Goal: Task Accomplishment & Management: Complete application form

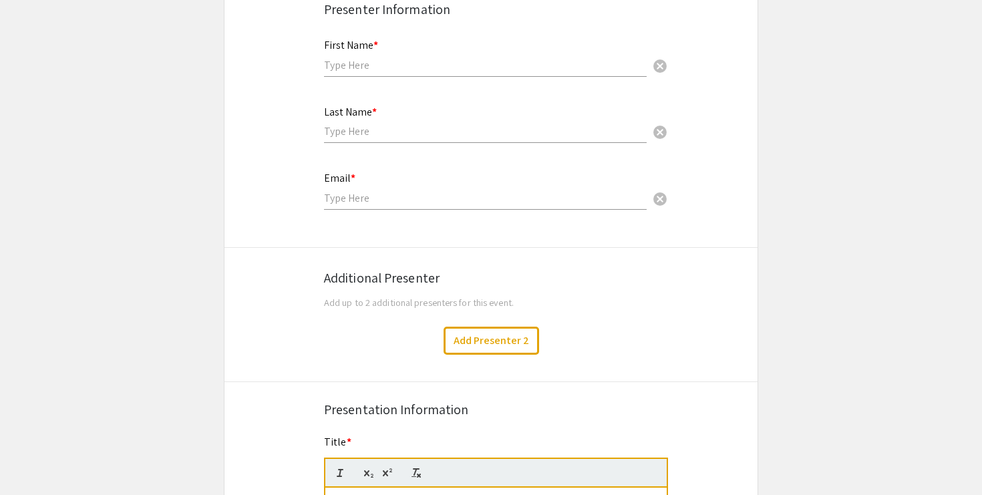
scroll to position [223, 0]
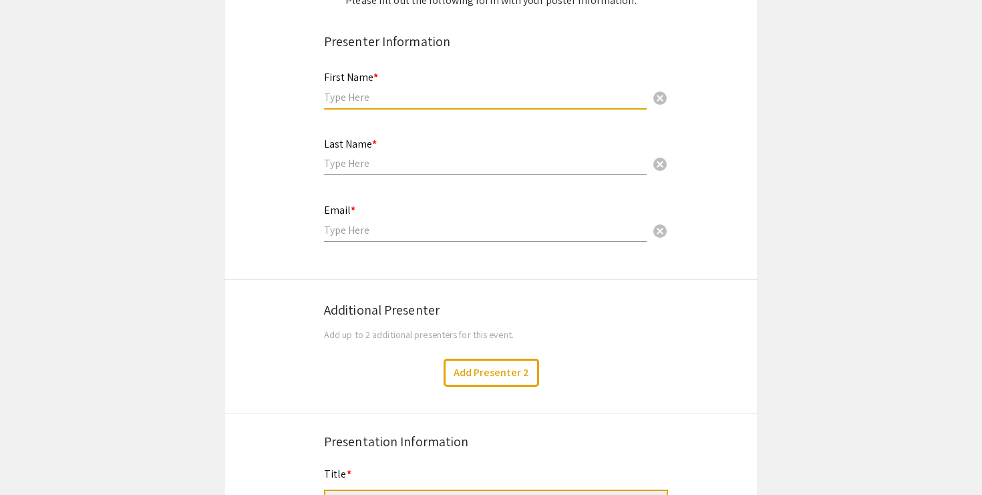
click at [389, 99] on input "text" at bounding box center [485, 97] width 323 height 14
type input "[PERSON_NAME]"
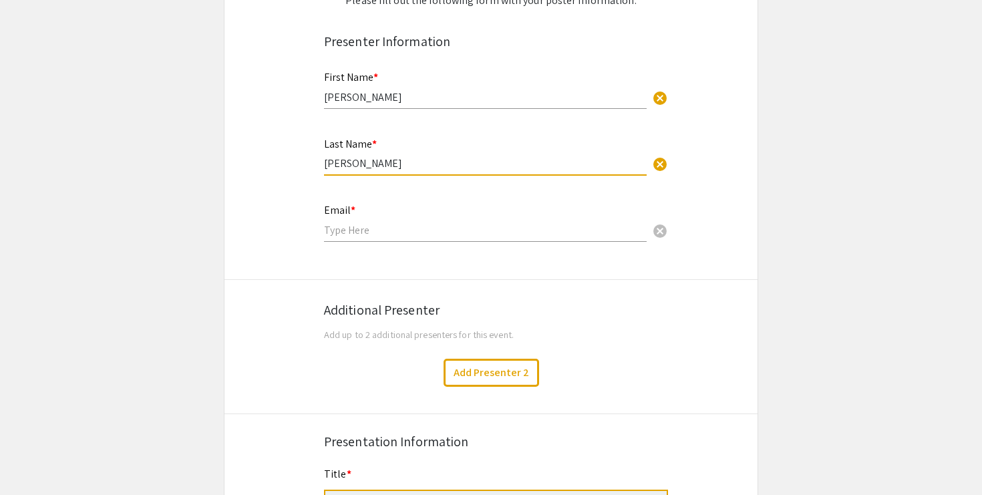
type input "[PERSON_NAME]"
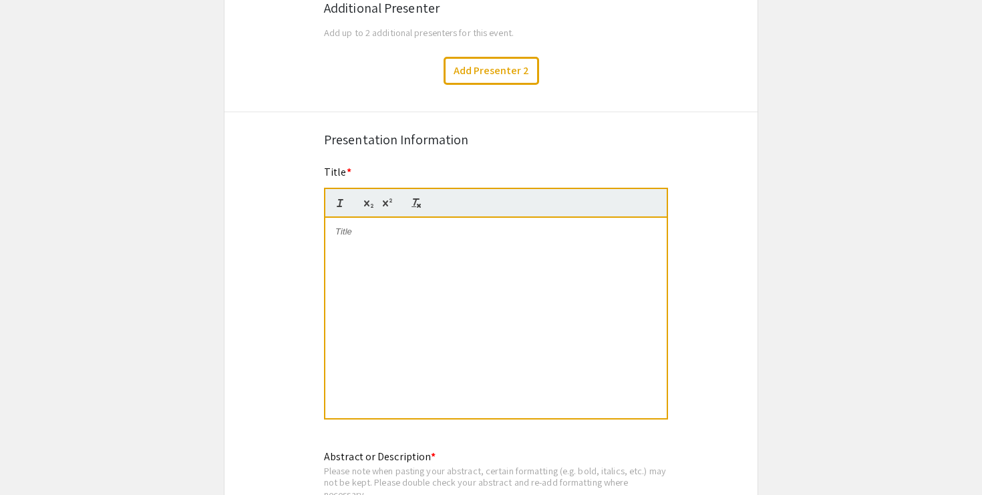
scroll to position [528, 0]
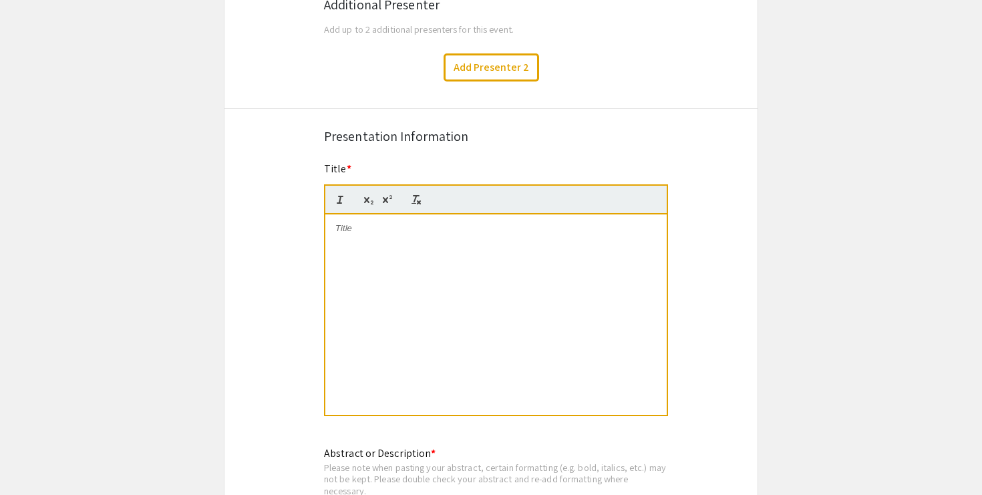
type input "[EMAIL_ADDRESS][DOMAIN_NAME]"
click at [383, 224] on p at bounding box center [495, 228] width 321 height 12
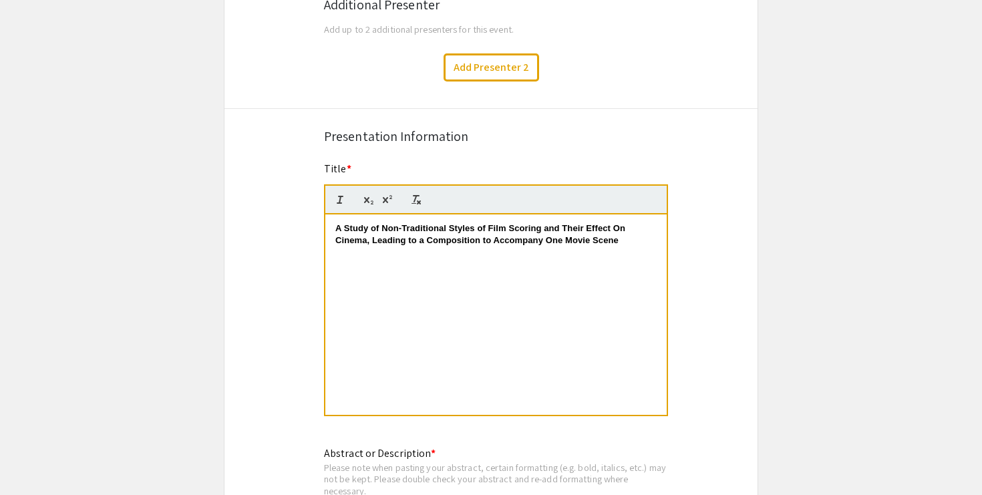
scroll to position [0, 0]
click at [403, 230] on strong "A Study of Non-Traditional Styles of Film Scoring and Their Effect On Cinema, L…" at bounding box center [481, 234] width 293 height 22
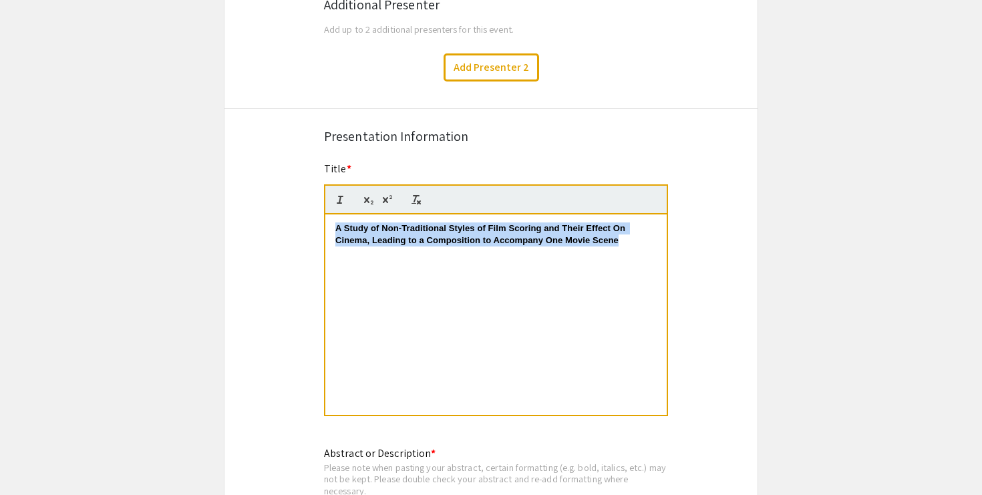
click at [403, 230] on strong "A Study of Non-Traditional Styles of Film Scoring and Their Effect On Cinema, L…" at bounding box center [481, 234] width 293 height 22
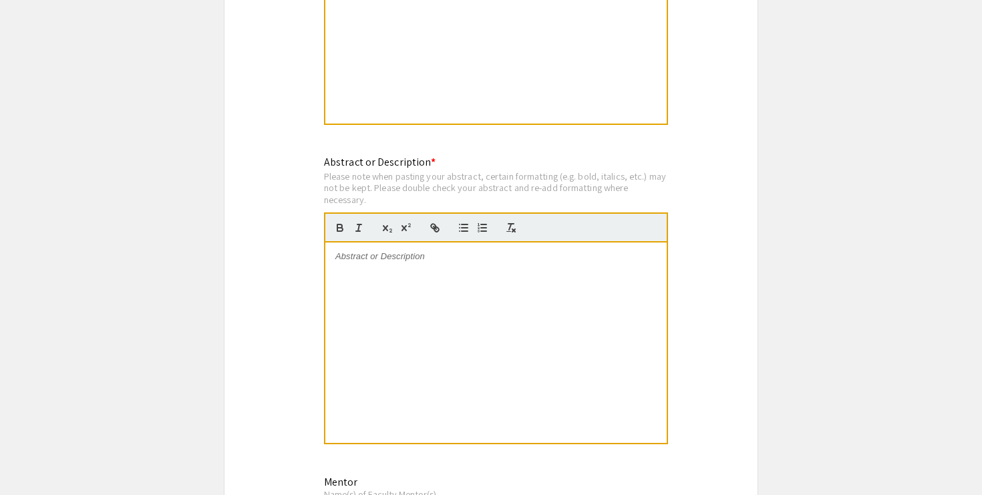
scroll to position [844, 0]
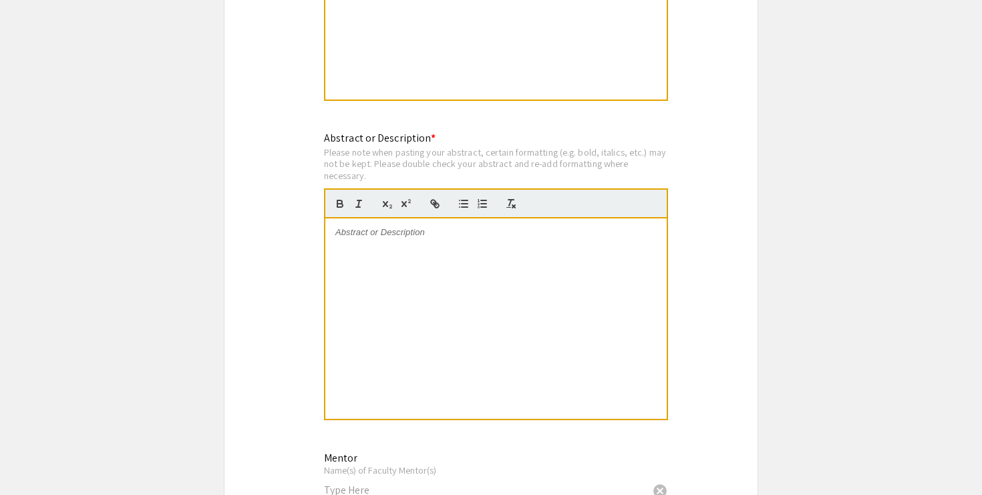
click at [373, 234] on p at bounding box center [495, 232] width 321 height 12
click at [426, 232] on p at bounding box center [495, 232] width 321 height 12
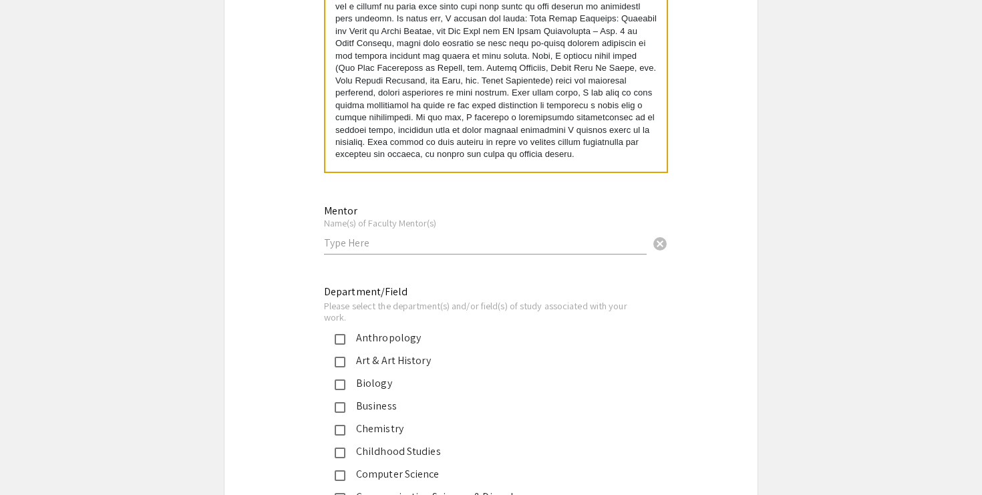
scroll to position [1097, 0]
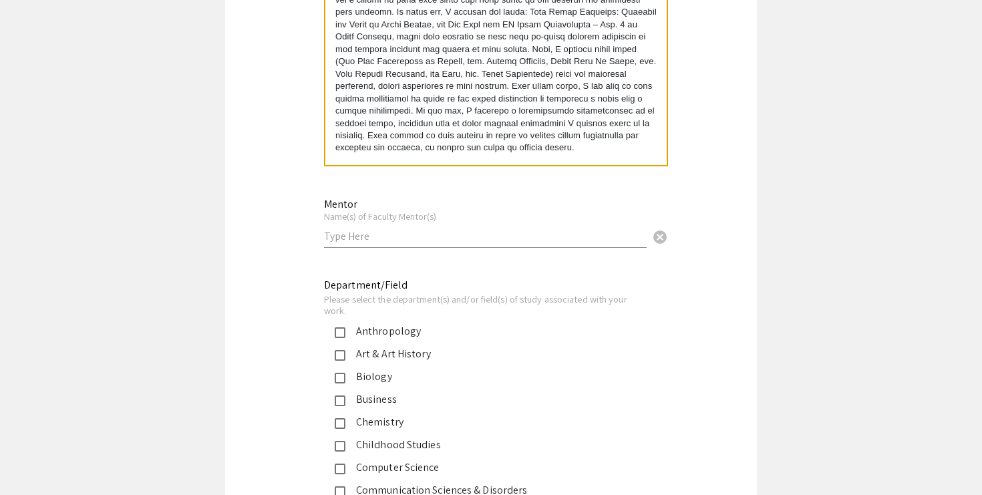
click at [353, 238] on input "text" at bounding box center [485, 236] width 323 height 14
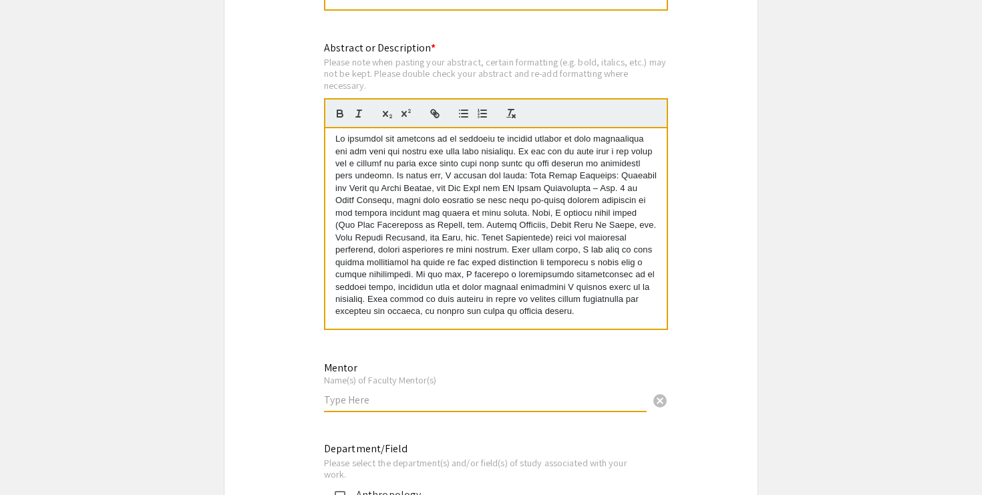
scroll to position [930, 0]
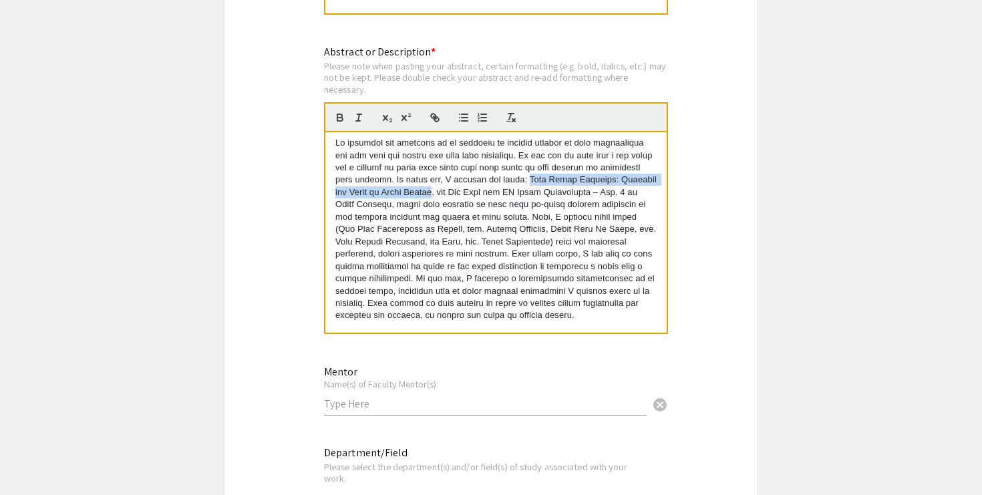
drag, startPoint x: 554, startPoint y: 183, endPoint x: 480, endPoint y: 194, distance: 75.7
click at [480, 194] on p at bounding box center [495, 229] width 321 height 185
click at [361, 124] on icon "button" at bounding box center [359, 118] width 12 height 12
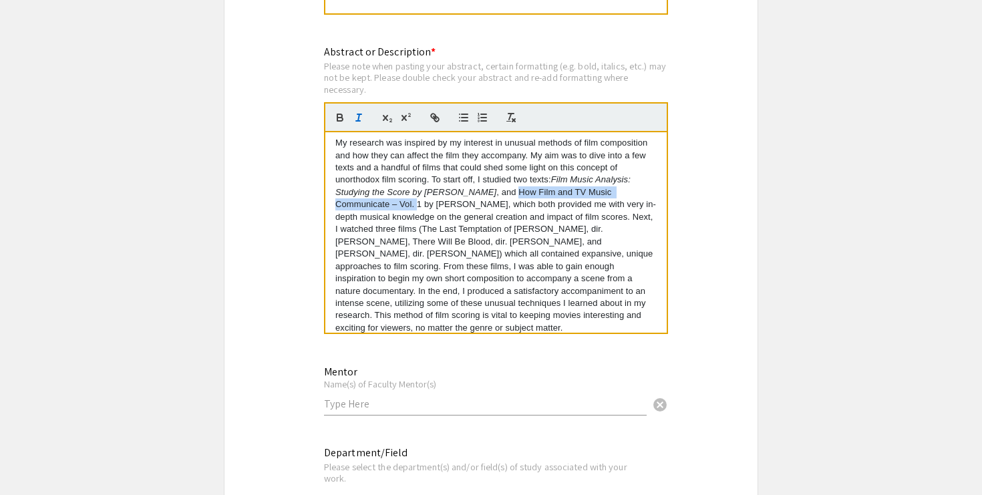
drag, startPoint x: 503, startPoint y: 196, endPoint x: 362, endPoint y: 208, distance: 141.4
click at [362, 208] on p "My research was inspired by my interest in unusual methods of film composition …" at bounding box center [495, 235] width 321 height 197
drag, startPoint x: 363, startPoint y: 206, endPoint x: 502, endPoint y: 193, distance: 138.9
click at [502, 193] on p "My research was inspired by my interest in unusual methods of film composition …" at bounding box center [495, 235] width 321 height 197
click at [357, 115] on icon "button" at bounding box center [359, 118] width 12 height 12
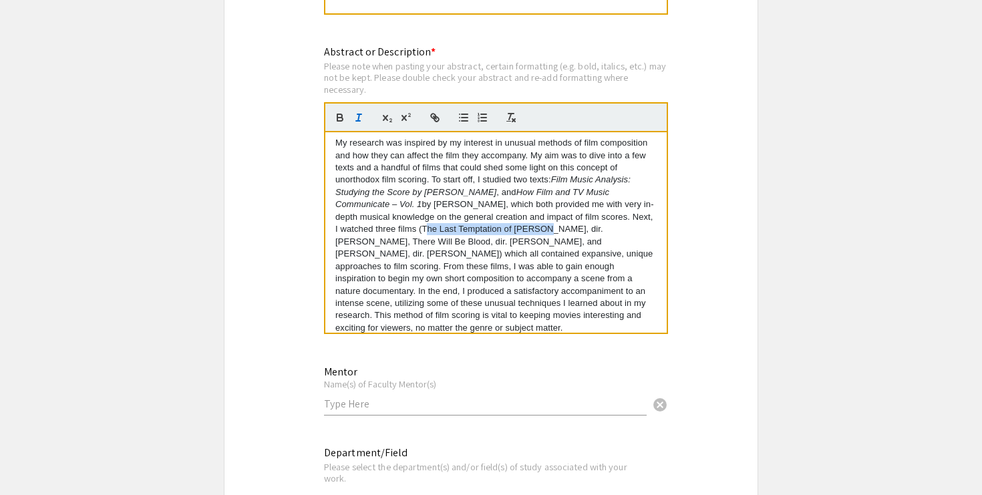
drag, startPoint x: 381, startPoint y: 230, endPoint x: 497, endPoint y: 234, distance: 115.6
click at [497, 234] on p "My research was inspired by my interest in unusual methods of film composition …" at bounding box center [495, 235] width 321 height 197
click at [359, 120] on icon "button" at bounding box center [359, 118] width 12 height 12
drag, startPoint x: 586, startPoint y: 231, endPoint x: 357, endPoint y: 246, distance: 229.6
click at [357, 246] on p "My research was inspired by my interest in unusual methods of film composition …" at bounding box center [495, 235] width 321 height 197
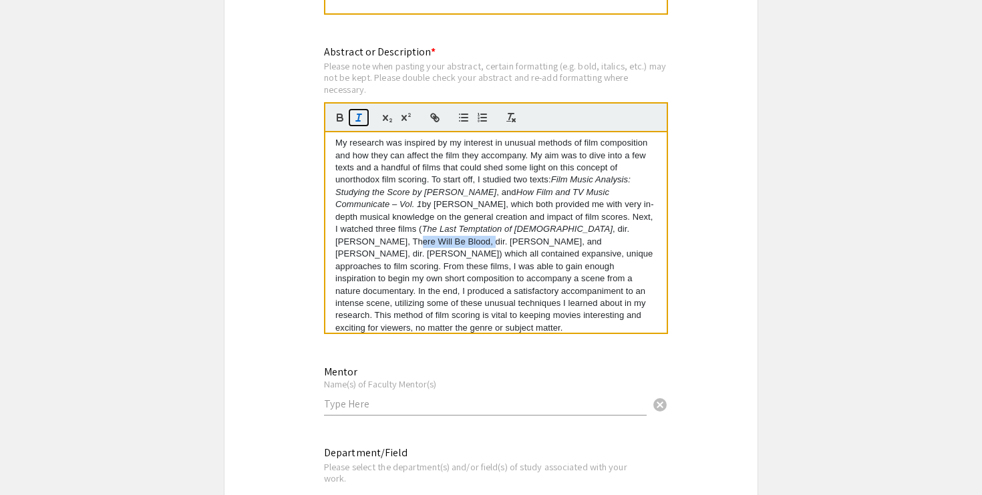
click at [361, 114] on icon "button" at bounding box center [359, 118] width 12 height 12
drag, startPoint x: 490, startPoint y: 244, endPoint x: 511, endPoint y: 246, distance: 20.8
click at [511, 245] on p "My research was inspired by my interest in unusual methods of film composition …" at bounding box center [495, 235] width 321 height 197
click at [354, 119] on icon "button" at bounding box center [359, 118] width 12 height 12
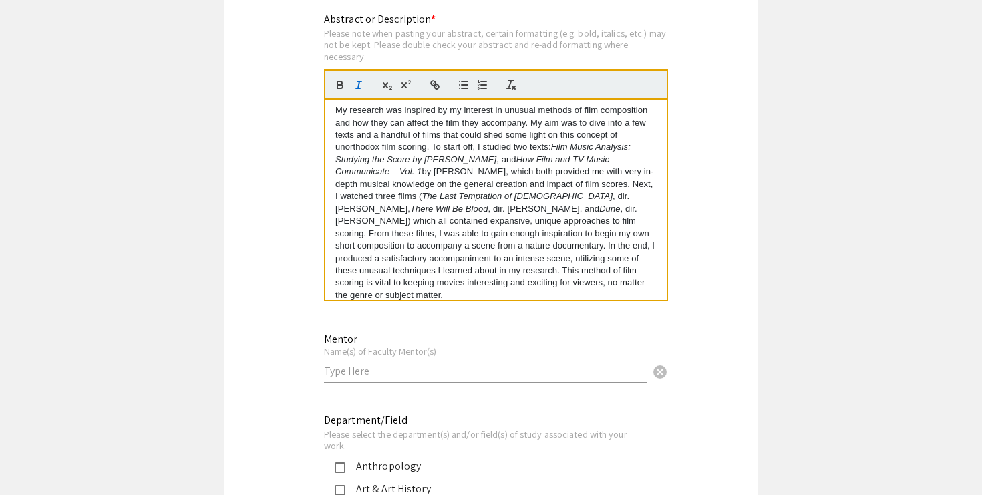
scroll to position [972, 0]
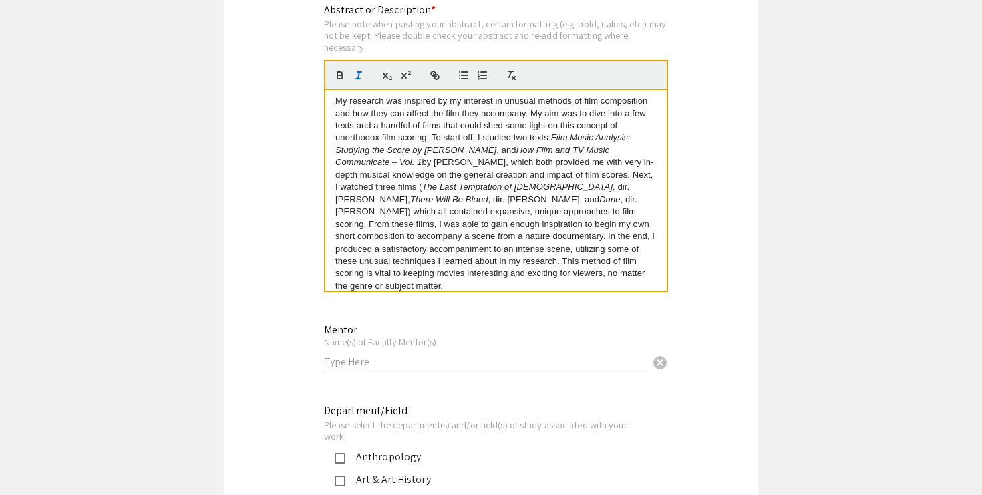
click at [358, 372] on div "Mentor Name(s) of Faculty Mentor(s) cancel" at bounding box center [485, 342] width 323 height 62
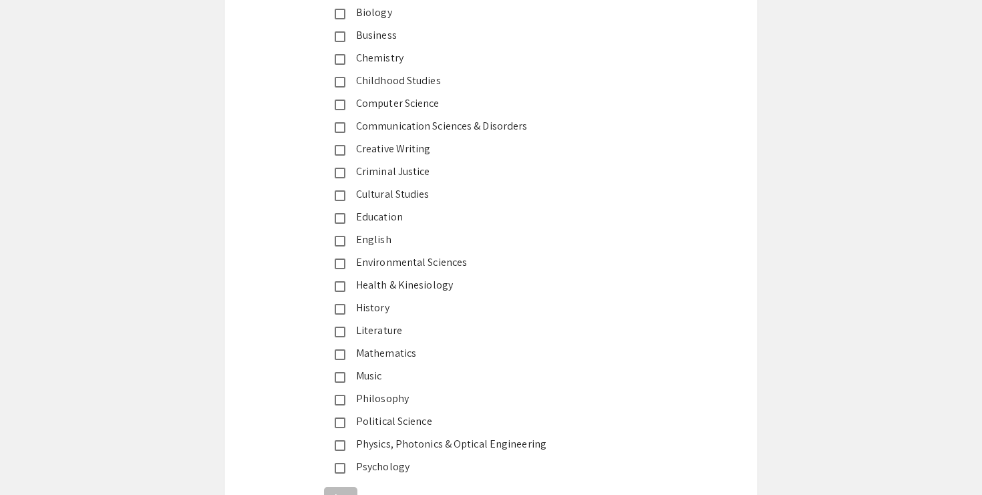
scroll to position [1471, 0]
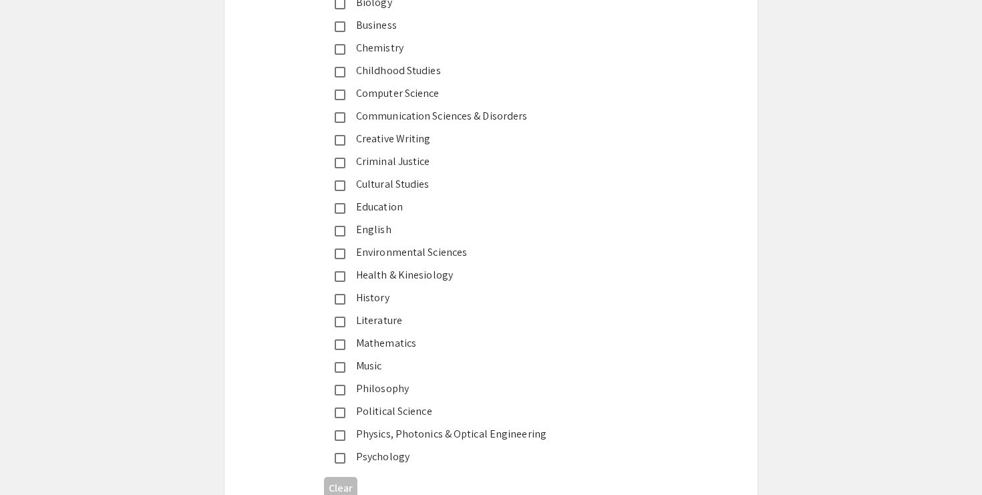
type input "[PERSON_NAME]"
click at [343, 368] on mat-pseudo-checkbox at bounding box center [340, 367] width 11 height 11
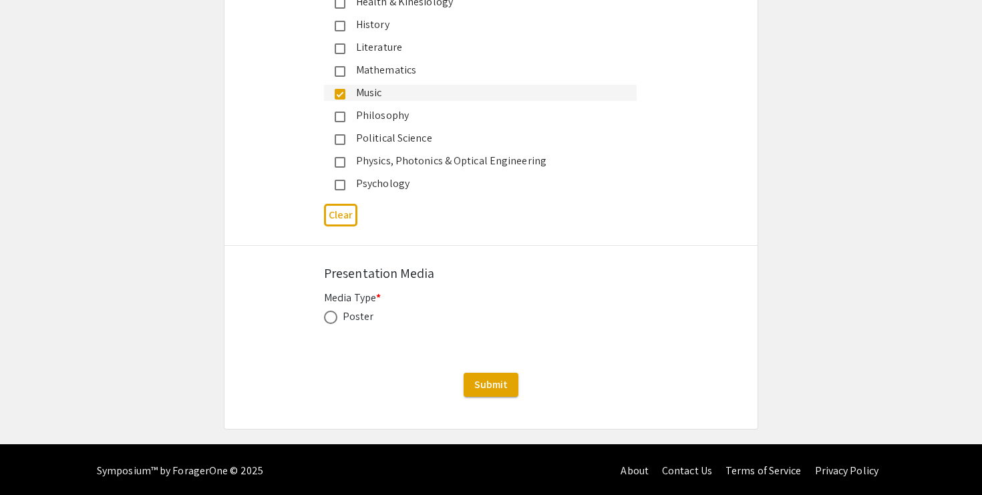
scroll to position [1749, 0]
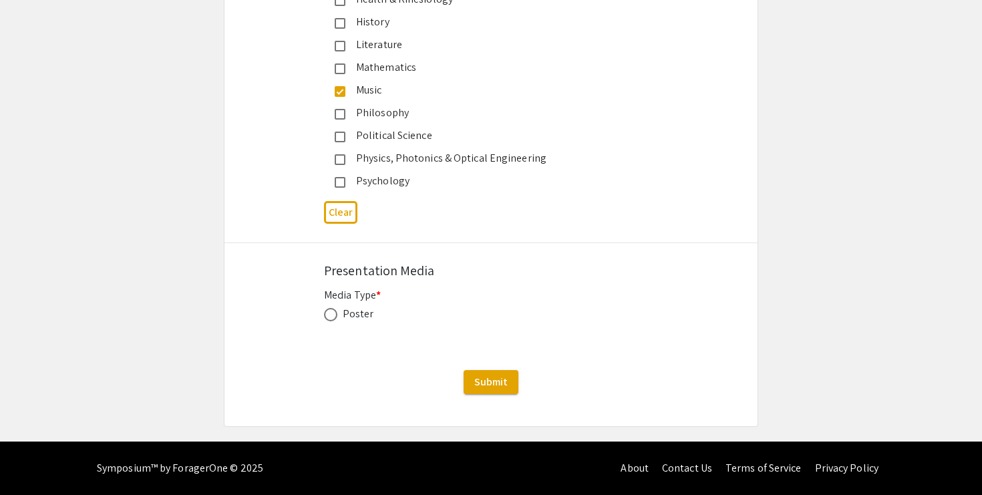
click at [325, 315] on span at bounding box center [330, 314] width 13 height 13
click at [325, 315] on input "radio" at bounding box center [330, 314] width 13 height 13
radio input "true"
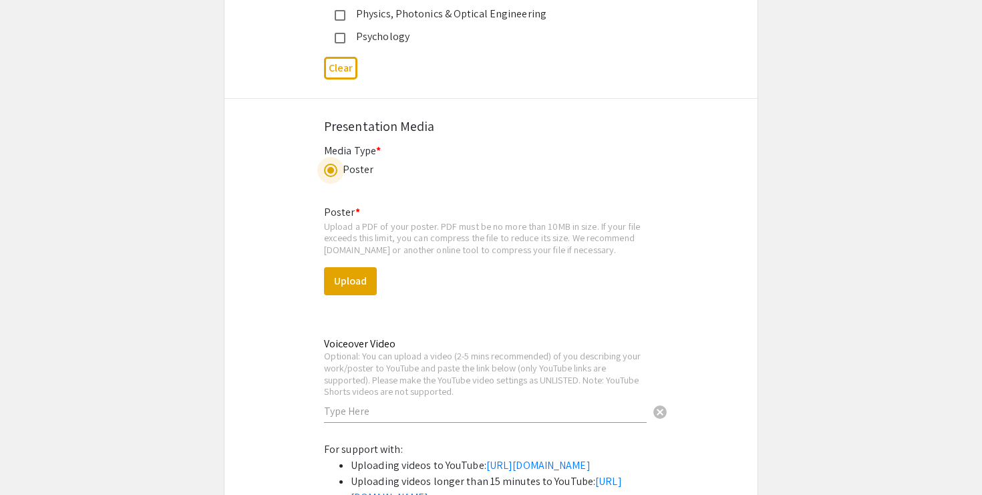
scroll to position [1895, 0]
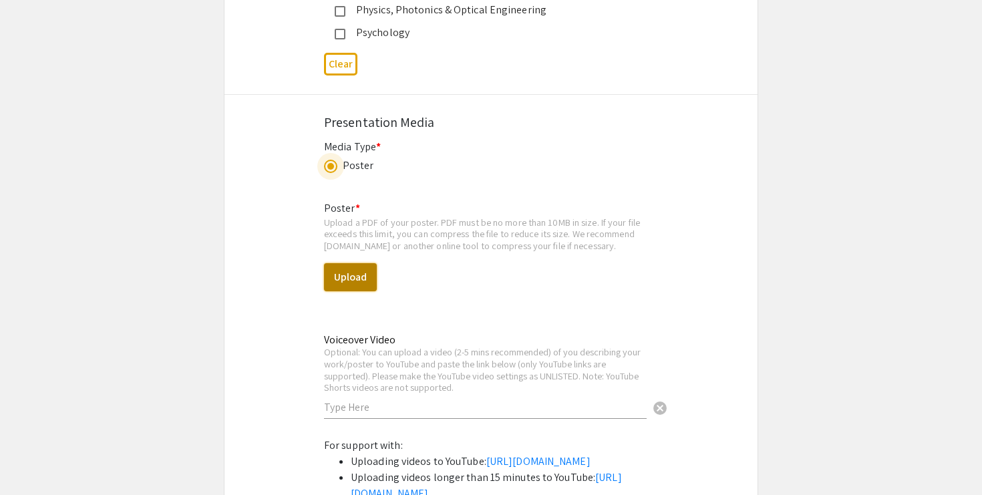
click at [372, 286] on button "Upload" at bounding box center [350, 277] width 53 height 28
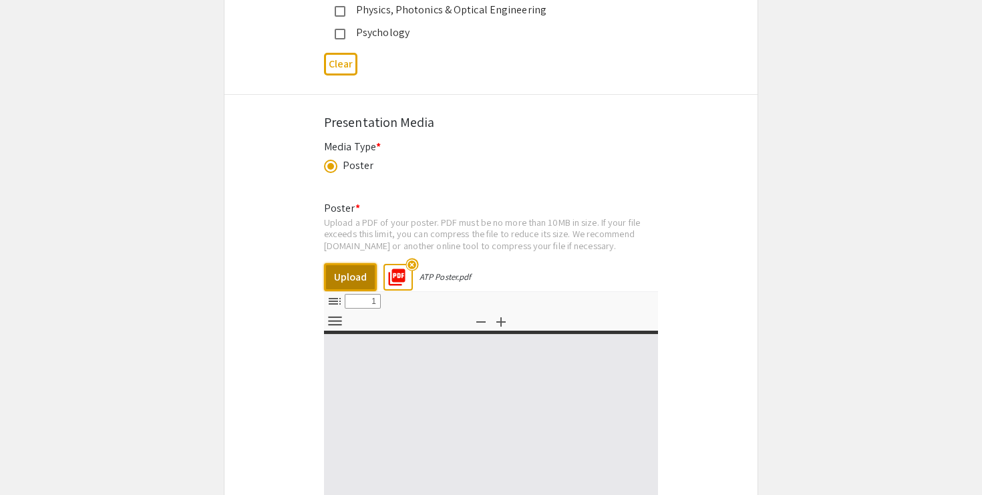
select select "custom"
type input "0"
select select "custom"
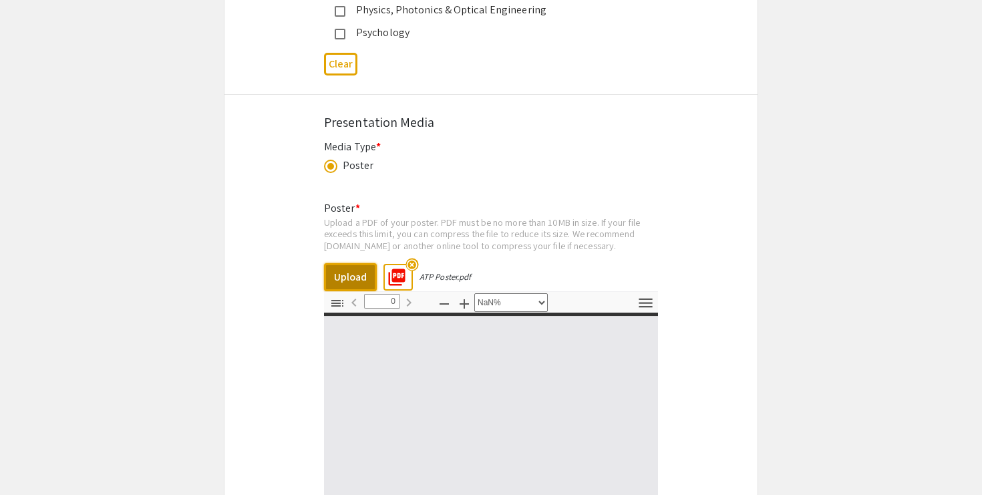
type input "1"
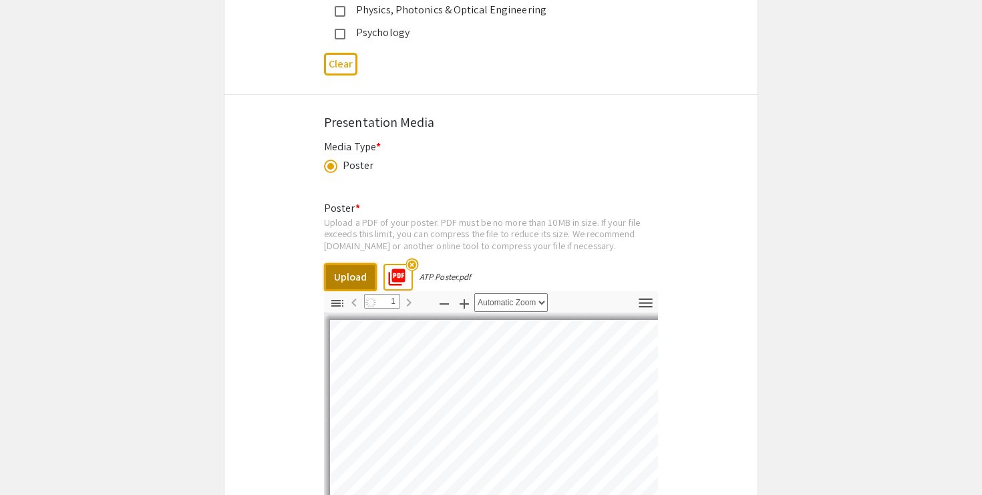
select select "auto"
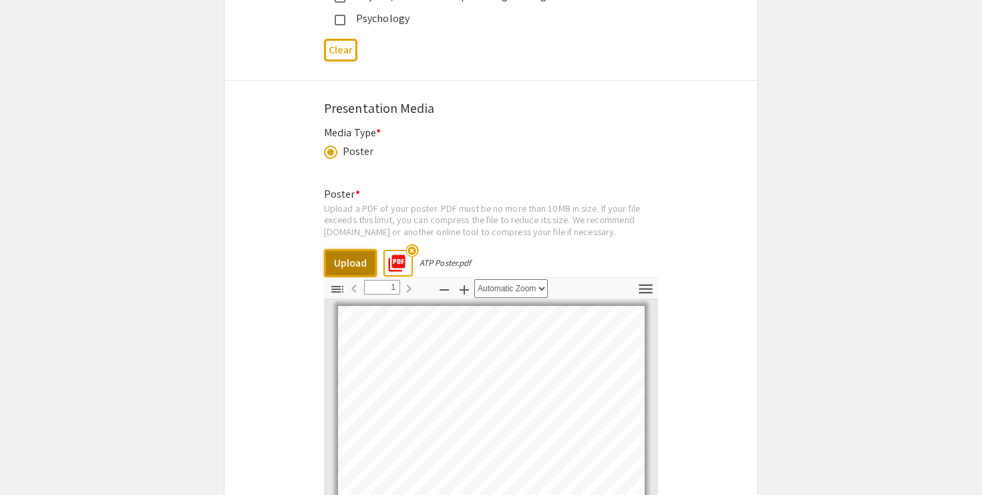
scroll to position [2519, 0]
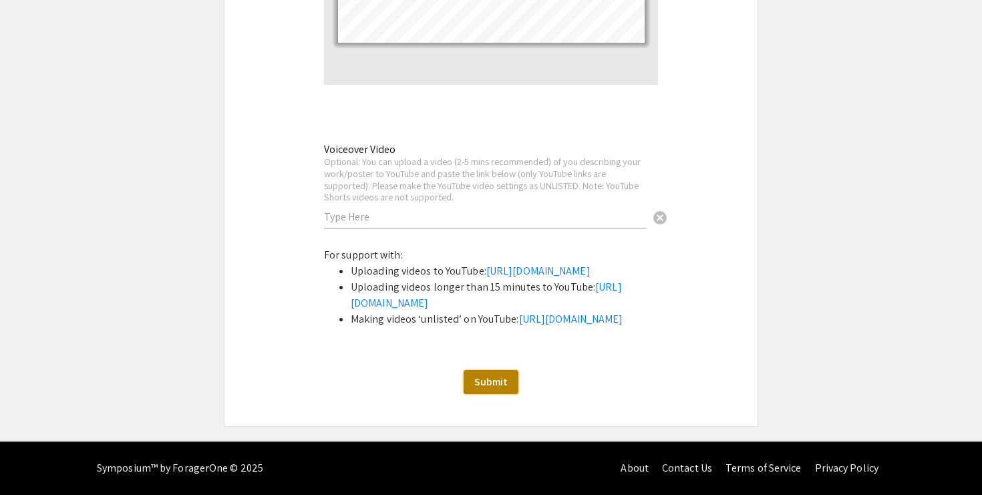
click at [483, 382] on span "Submit" at bounding box center [490, 382] width 33 height 14
